Goal: Navigation & Orientation: Find specific page/section

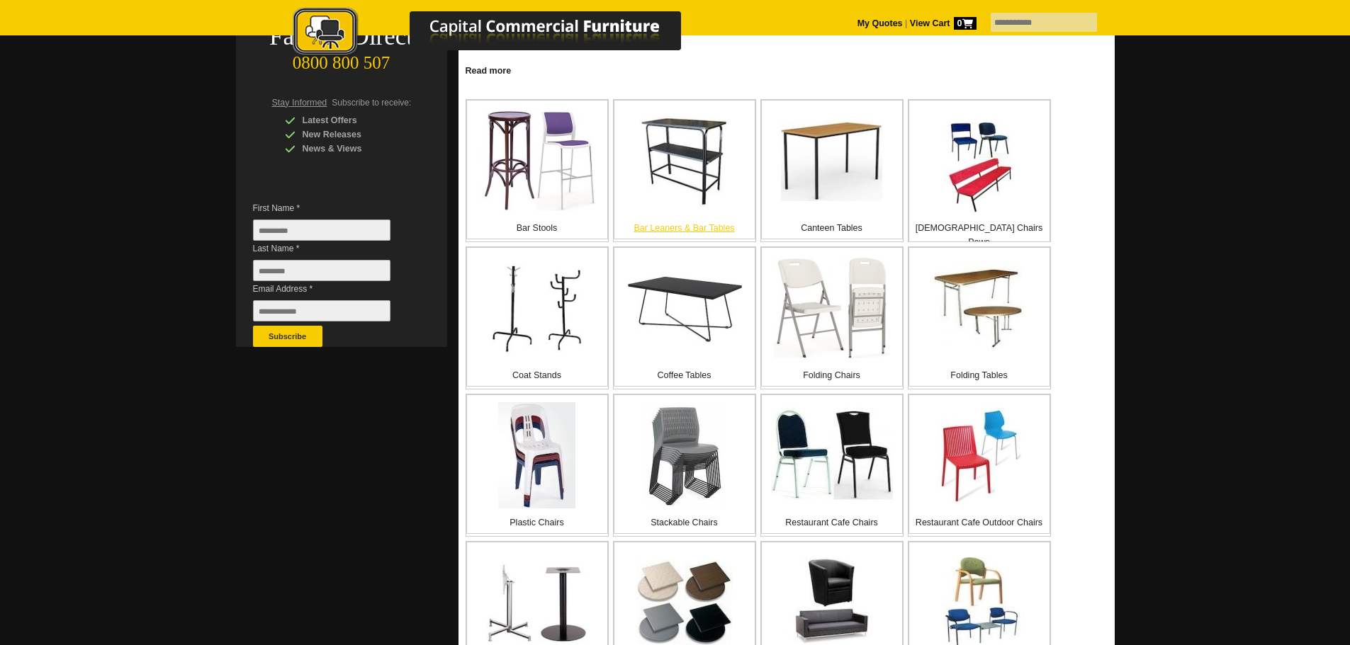
scroll to position [354, 0]
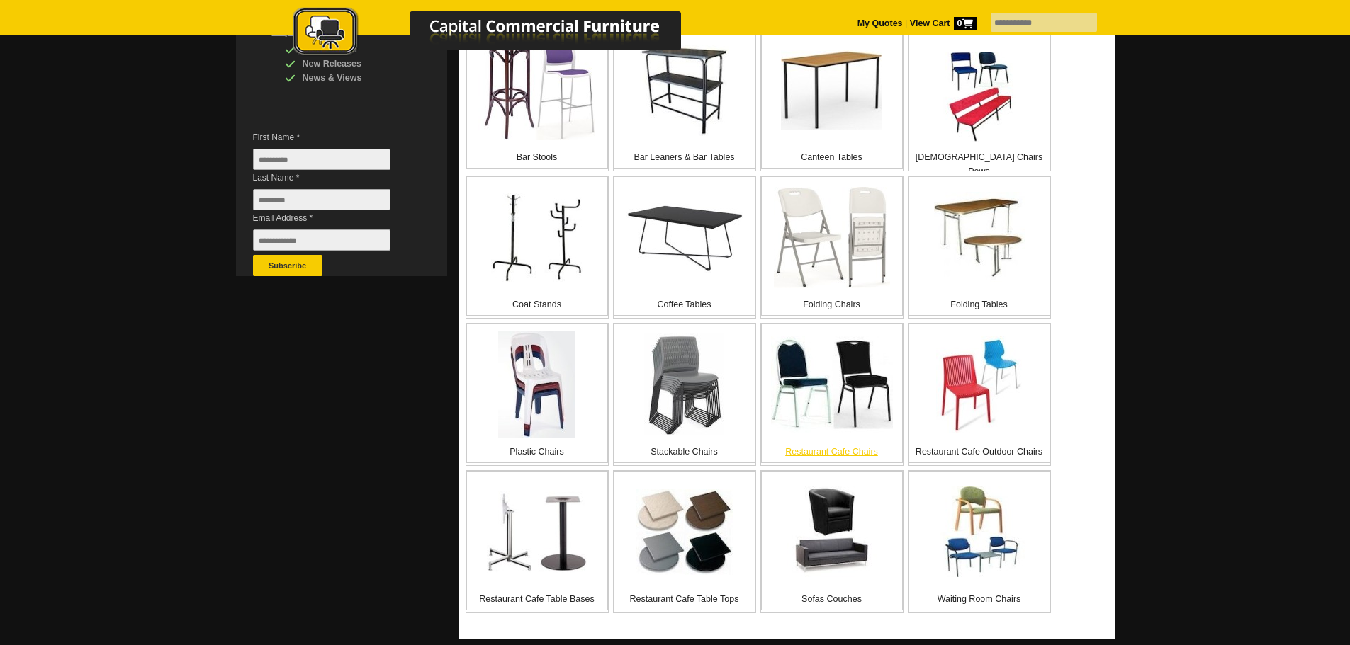
click at [811, 385] on img at bounding box center [832, 384] width 122 height 97
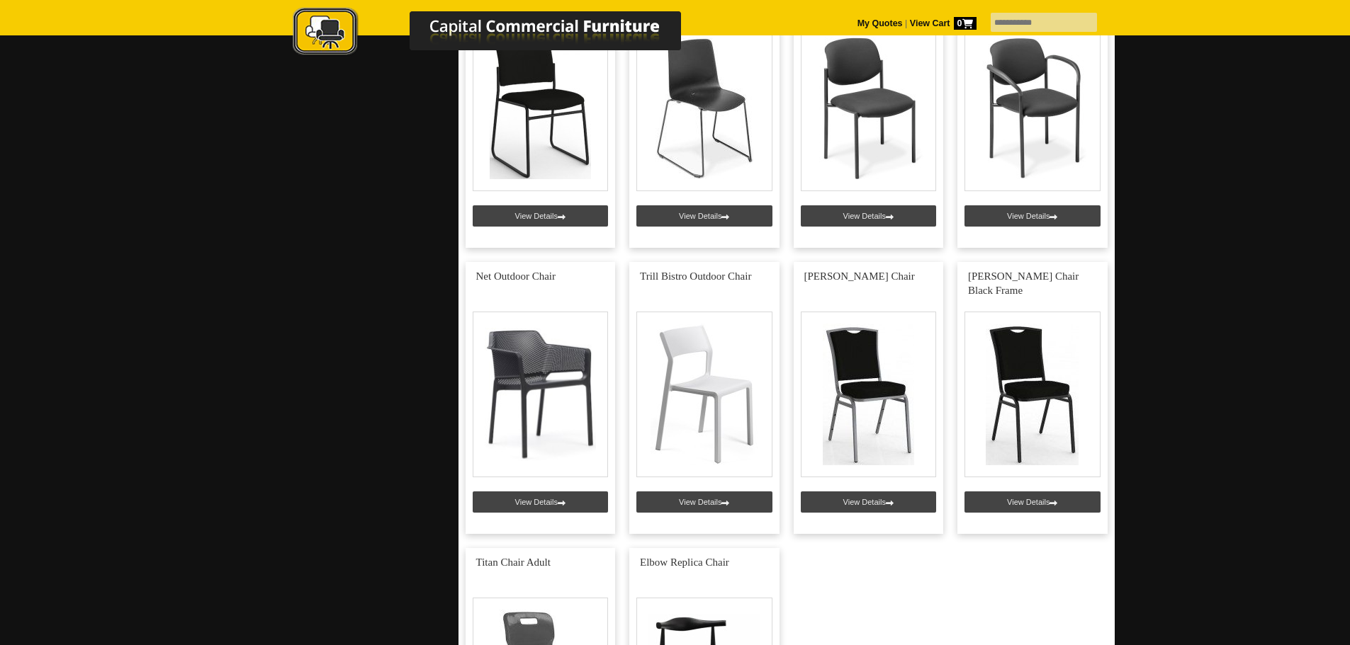
scroll to position [1558, 0]
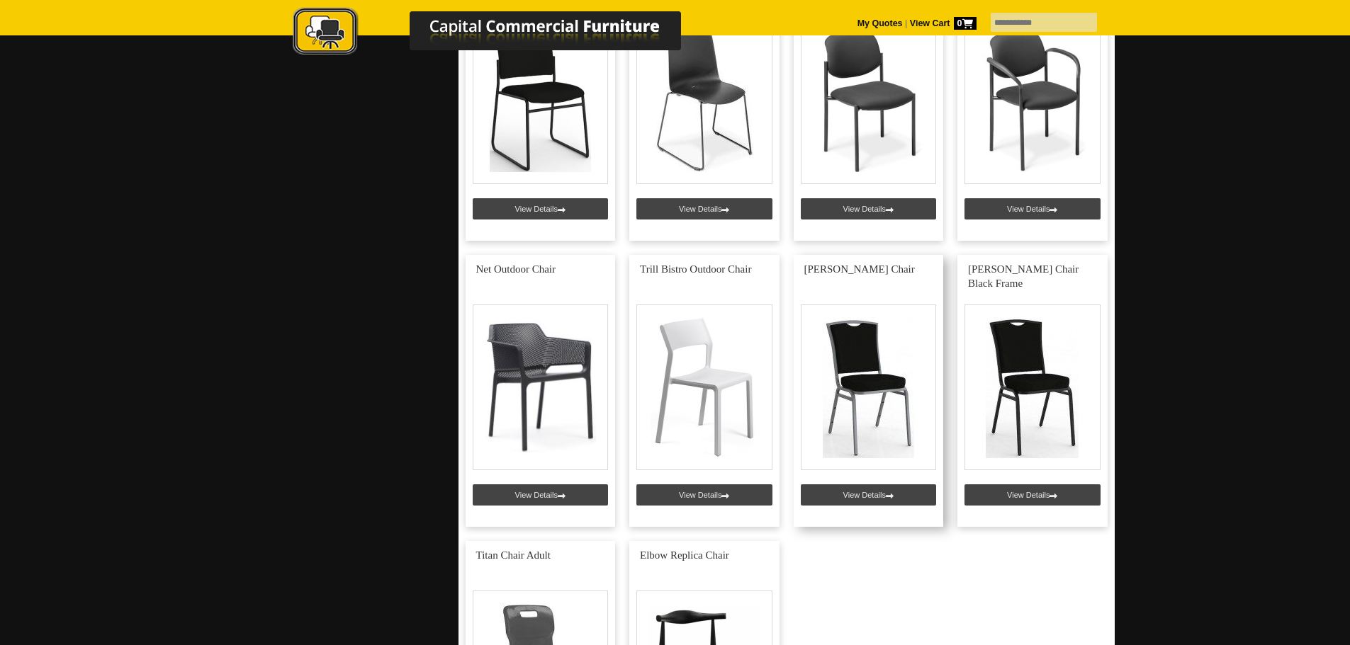
click at [871, 494] on link at bounding box center [868, 391] width 150 height 272
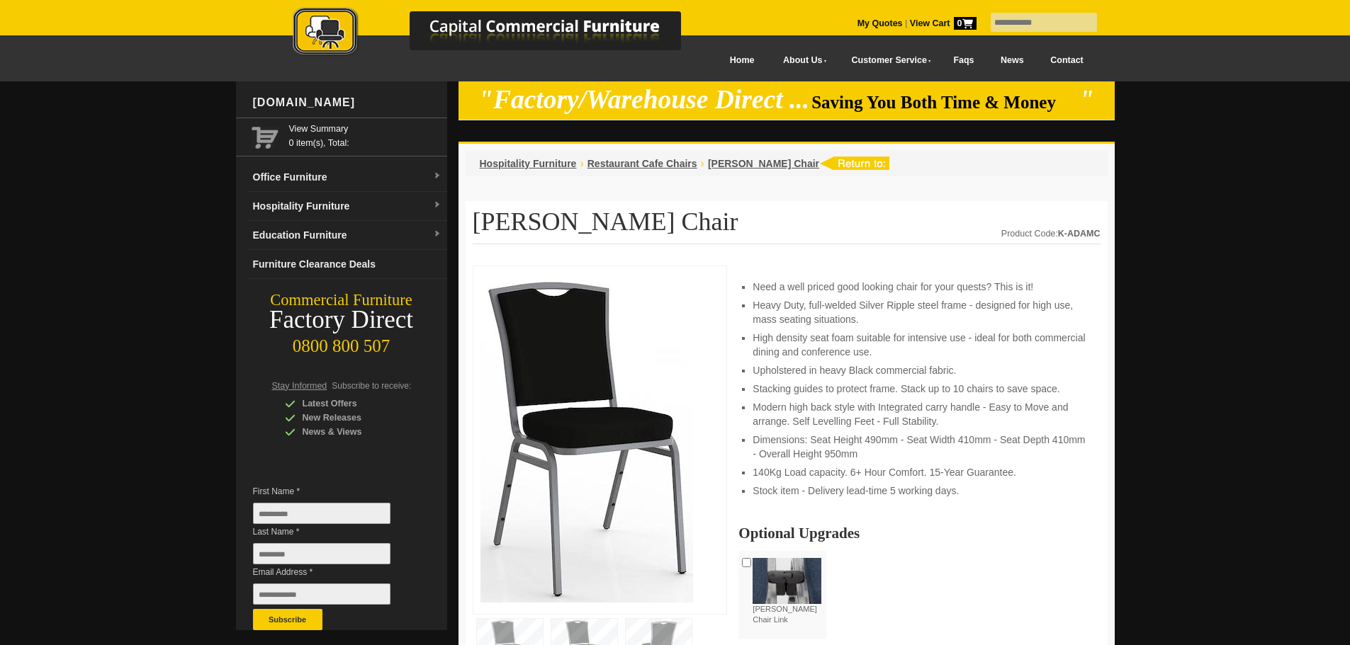
click at [710, 61] on link at bounding box center [502, 35] width 496 height 56
